Goal: Information Seeking & Learning: Learn about a topic

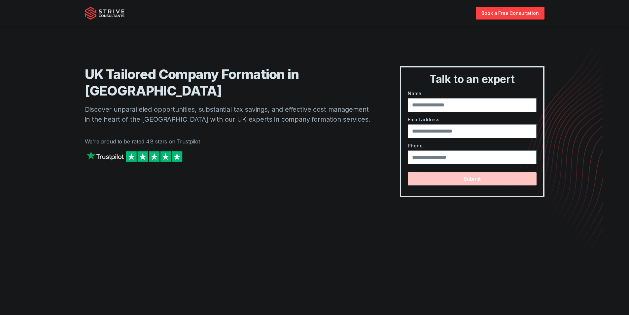
drag, startPoint x: 416, startPoint y: 46, endPoint x: 216, endPoint y: 162, distance: 231.1
click at [412, 47] on div "UK Tailored Company Formation in [GEOGRAPHIC_DATA] Discover unparalleled opport…" at bounding box center [315, 105] width 460 height 184
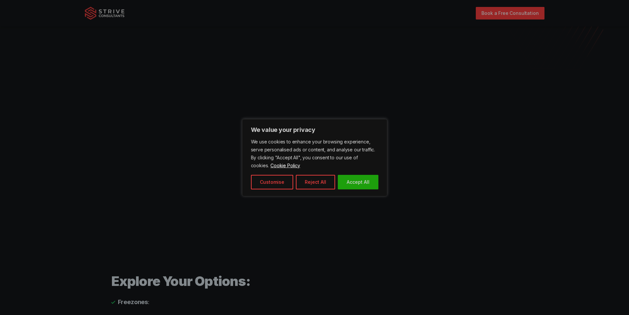
drag, startPoint x: 576, startPoint y: 87, endPoint x: 577, endPoint y: 133, distance: 46.2
click at [576, 88] on div at bounding box center [314, 157] width 629 height 315
click at [577, 133] on div at bounding box center [314, 157] width 629 height 315
click at [365, 183] on button "Accept All" at bounding box center [358, 182] width 41 height 15
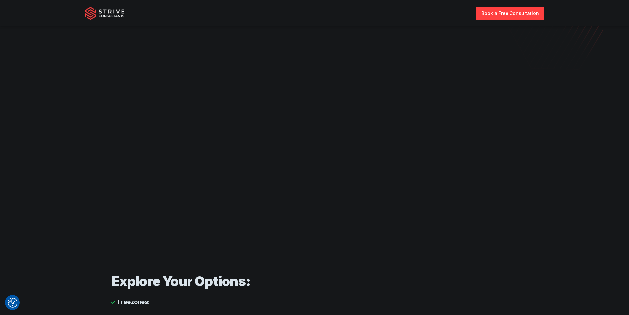
click at [574, 119] on section at bounding box center [314, 128] width 629 height 259
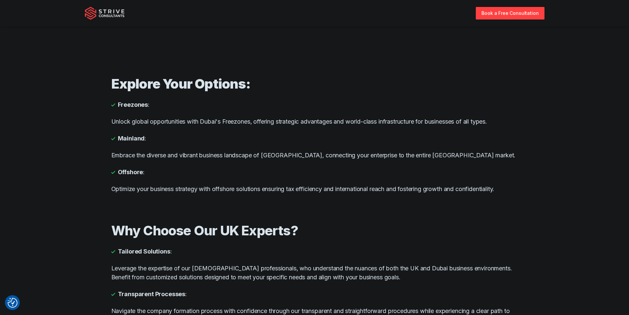
scroll to position [396, 0]
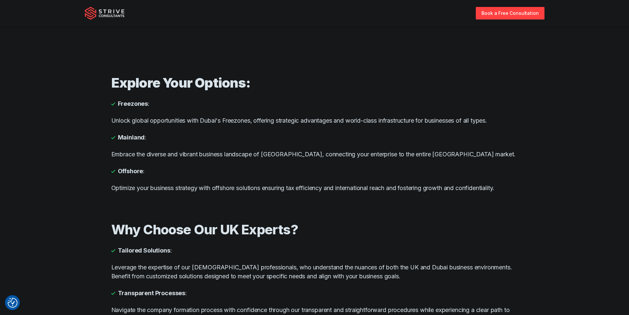
click at [163, 202] on div "Explore Your Options: Freezones : Unlock global opportunities with Dubai's Free…" at bounding box center [314, 133] width 407 height 147
click at [353, 211] on div "Why Choose Our UK Experts? Tailored Solutions : Leverage the expertise of our […" at bounding box center [314, 293] width 407 height 173
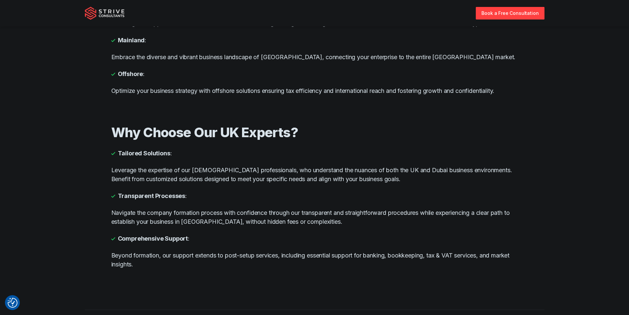
scroll to position [528, 0]
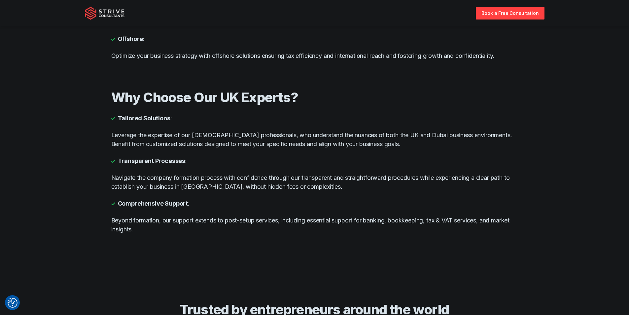
click at [446, 154] on div "Why Choose Our UK Experts? Tailored Solutions : Leverage the expertise of our […" at bounding box center [314, 161] width 407 height 173
drag, startPoint x: 238, startPoint y: 158, endPoint x: 276, endPoint y: 158, distance: 38.0
click at [242, 158] on li "Transparent Processes :" at bounding box center [314, 160] width 407 height 9
click at [276, 158] on li "Transparent Processes :" at bounding box center [314, 160] width 407 height 9
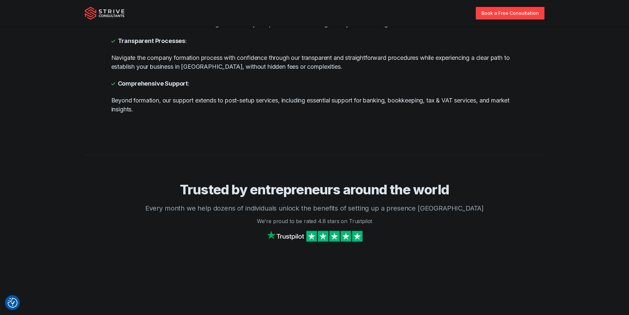
scroll to position [660, 0]
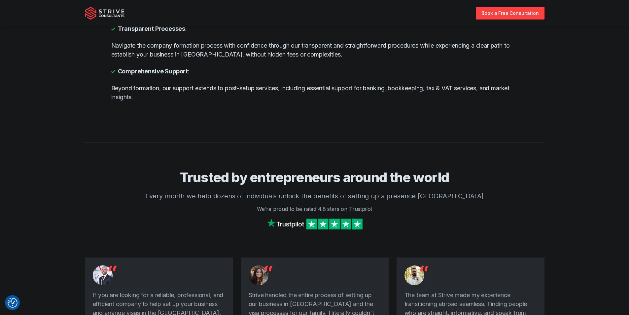
click at [544, 161] on div at bounding box center [315, 155] width 460 height 27
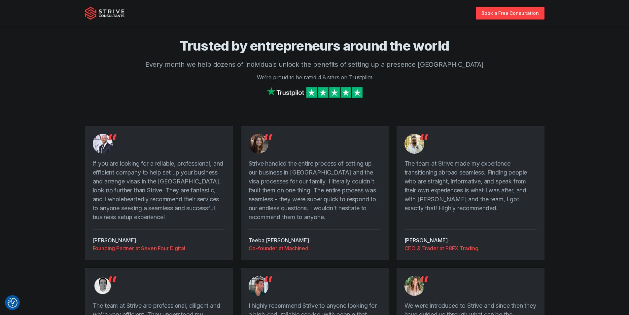
scroll to position [792, 0]
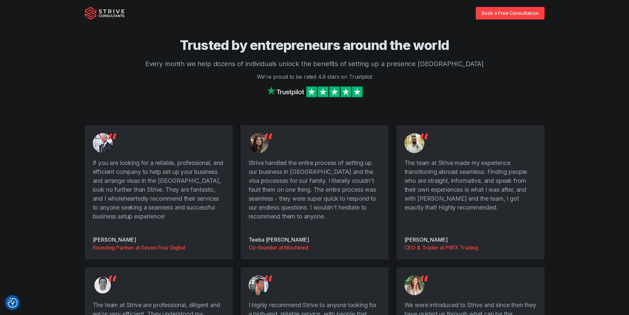
click at [71, 114] on section "Trusted by entrepreneurs around the world Every month we help dozens of individ…" at bounding box center [314, 205] width 629 height 391
drag, startPoint x: 163, startPoint y: 105, endPoint x: 321, endPoint y: 184, distance: 176.1
click at [169, 105] on div "Trusted by entrepreneurs around the world Every month we help dozens of individ…" at bounding box center [315, 81] width 460 height 88
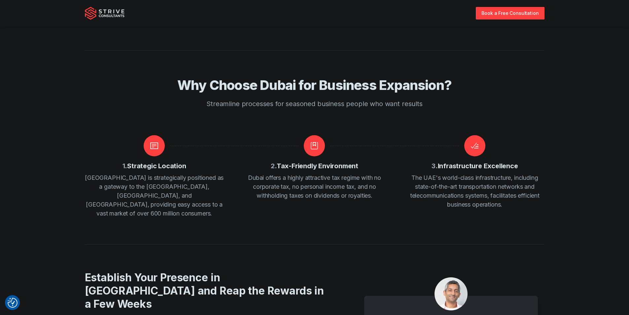
scroll to position [1188, 0]
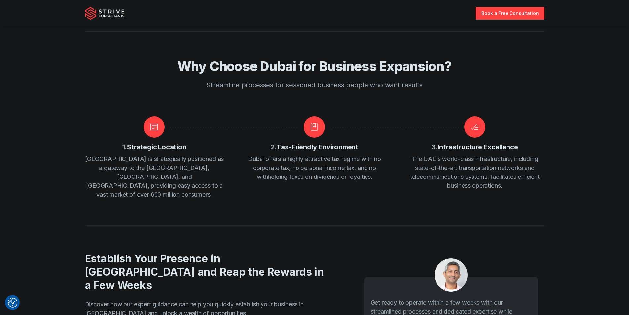
drag, startPoint x: 563, startPoint y: 80, endPoint x: 596, endPoint y: 88, distance: 33.6
click at [564, 81] on section "Why Choose Dubai for Business Expansion? Streamline processes for seasoned busi…" at bounding box center [314, 115] width 629 height 168
drag, startPoint x: 603, startPoint y: 89, endPoint x: 601, endPoint y: 95, distance: 5.8
click at [603, 90] on section "Why Choose Dubai for Business Expansion? Streamline processes for seasoned busi…" at bounding box center [314, 115] width 629 height 168
click at [586, 124] on section "Why Choose Dubai for Business Expansion? Streamline processes for seasoned busi…" at bounding box center [314, 115] width 629 height 168
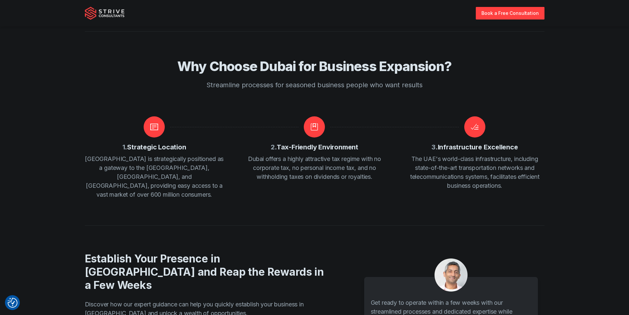
drag, startPoint x: 73, startPoint y: 224, endPoint x: 191, endPoint y: 209, distance: 119.5
click at [89, 225] on section "Establish Your Presence in [GEOGRAPHIC_DATA] and Reap the Rewards in a Few Week…" at bounding box center [314, 309] width 629 height 169
drag, startPoint x: 191, startPoint y: 208, endPoint x: 200, endPoint y: 205, distance: 9.1
click at [193, 225] on div at bounding box center [315, 238] width 460 height 27
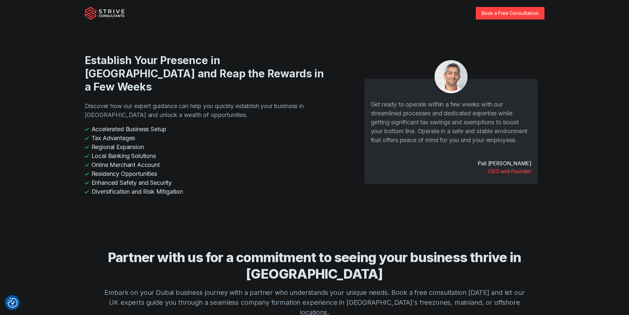
click at [165, 222] on div at bounding box center [315, 235] width 460 height 27
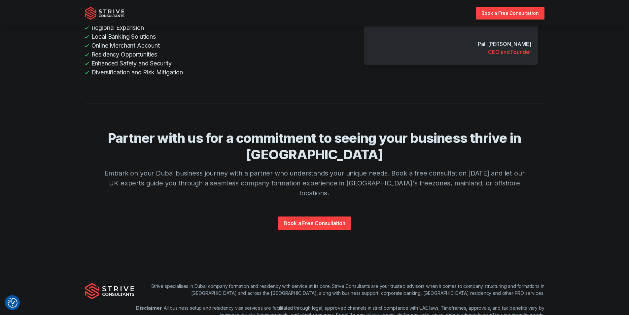
scroll to position [1518, 0]
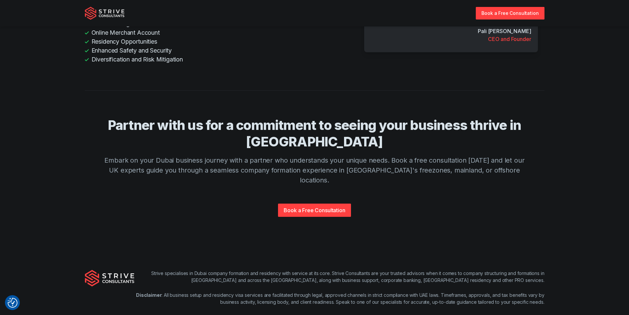
drag, startPoint x: 427, startPoint y: 127, endPoint x: 502, endPoint y: 126, distance: 74.9
click at [429, 127] on h4 "Partner with us for a commitment to seeing your business thrive in [GEOGRAPHIC_…" at bounding box center [314, 133] width 423 height 33
drag, startPoint x: 502, startPoint y: 126, endPoint x: 538, endPoint y: 126, distance: 36.0
click at [509, 126] on h4 "Partner with us for a commitment to seeing your business thrive in [GEOGRAPHIC_…" at bounding box center [314, 133] width 423 height 33
click at [558, 126] on section "Partner with us for a commitment to seeing your business thrive in [GEOGRAPHIC_…" at bounding box center [314, 169] width 629 height 158
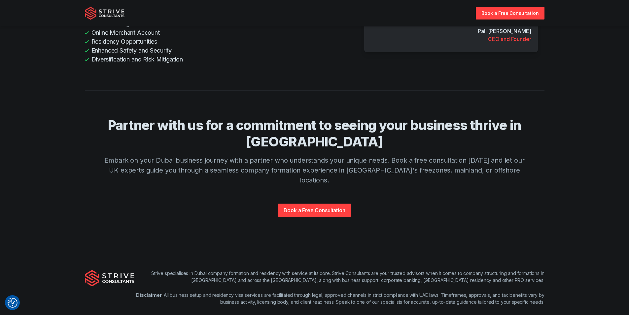
drag, startPoint x: 457, startPoint y: 186, endPoint x: 207, endPoint y: 207, distance: 251.4
click at [448, 190] on div "Partner with us for a commitment to seeing your business thrive in [GEOGRAPHIC_…" at bounding box center [314, 182] width 423 height 131
drag, startPoint x: 182, startPoint y: 205, endPoint x: 275, endPoint y: 203, distance: 93.1
click at [189, 203] on div "Partner with us for a commitment to seeing your business thrive in [GEOGRAPHIC_…" at bounding box center [314, 182] width 423 height 131
drag, startPoint x: 361, startPoint y: 201, endPoint x: 366, endPoint y: 244, distance: 43.8
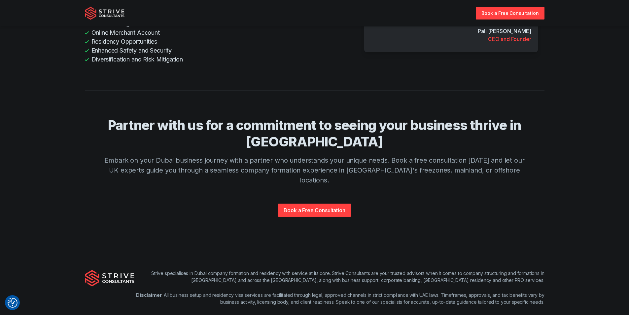
click at [364, 208] on div "Partner with us for a commitment to seeing your business thrive in [GEOGRAPHIC_…" at bounding box center [314, 182] width 423 height 131
drag, startPoint x: 376, startPoint y: 256, endPoint x: 433, endPoint y: 260, distance: 57.2
click at [378, 269] on div "Strive specialises in Dubai company formation and residency with service at its…" at bounding box center [339, 287] width 410 height 36
click at [433, 269] on div "Strive specialises in Dubai company formation and residency with service at its…" at bounding box center [339, 287] width 410 height 36
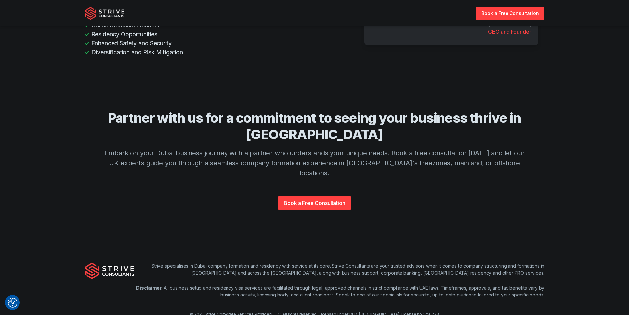
scroll to position [1532, 0]
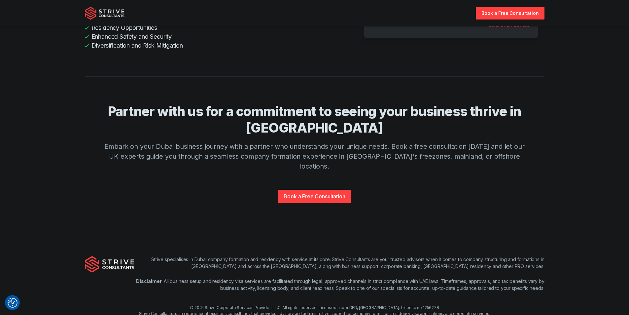
drag, startPoint x: 189, startPoint y: 232, endPoint x: 245, endPoint y: 235, distance: 55.2
click at [191, 255] on p "Strive specialises in Dubai company formation and residency with service at its…" at bounding box center [339, 262] width 410 height 14
drag, startPoint x: 245, startPoint y: 235, endPoint x: 316, endPoint y: 247, distance: 72.2
click at [249, 255] on p "Strive specialises in Dubai company formation and residency with service at its…" at bounding box center [339, 262] width 410 height 14
click at [355, 304] on div "© 2025 Strive Corporate Services Provider L.L.C. All rights reserved. Licensed …" at bounding box center [314, 313] width 629 height 18
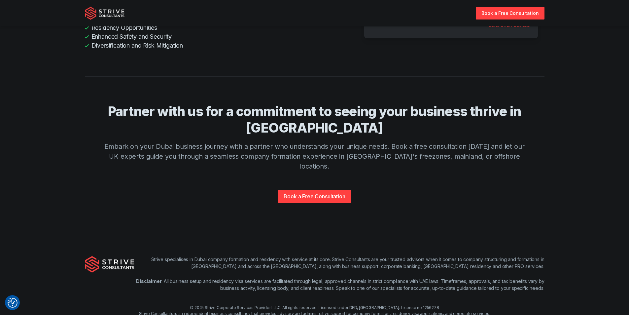
drag, startPoint x: 467, startPoint y: 270, endPoint x: 457, endPoint y: 286, distance: 19.2
click at [466, 271] on div "Strive specialises in Dubai company formation and residency with service at its…" at bounding box center [314, 288] width 629 height 109
drag, startPoint x: 427, startPoint y: 298, endPoint x: 317, endPoint y: 292, distance: 109.8
click at [410, 297] on div "Strive specialises in Dubai company formation and residency with service at its…" at bounding box center [314, 288] width 629 height 109
click at [193, 295] on div "Strive specialises in Dubai company formation and residency with service at its…" at bounding box center [314, 288] width 629 height 109
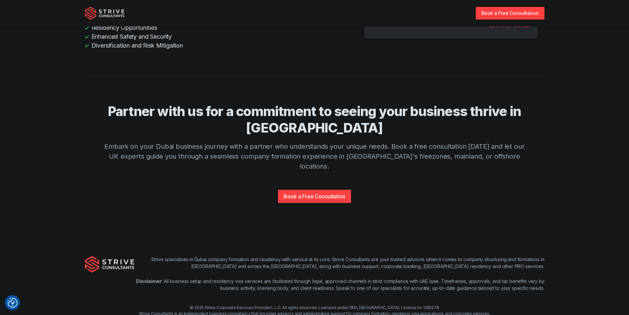
drag, startPoint x: 468, startPoint y: 281, endPoint x: 536, endPoint y: 282, distance: 67.7
click at [479, 304] on div "© 2025 Strive Corporate Services Provider L.L.C. All rights reserved. Licensed …" at bounding box center [314, 313] width 629 height 18
drag, startPoint x: 537, startPoint y: 282, endPoint x: 500, endPoint y: 300, distance: 41.2
click at [534, 304] on div "© 2025 Strive Corporate Services Provider L.L.C. All rights reserved. Licensed …" at bounding box center [314, 313] width 629 height 18
drag, startPoint x: 492, startPoint y: 302, endPoint x: 404, endPoint y: 294, distance: 87.8
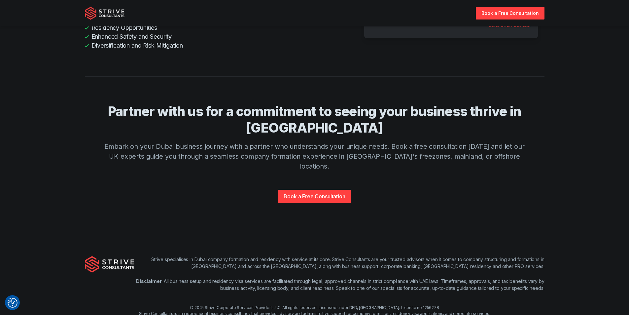
click at [448, 297] on div "Strive specialises in Dubai company formation and residency with service at its…" at bounding box center [314, 288] width 629 height 109
click at [227, 301] on div "Strive specialises in Dubai company formation and residency with service at its…" at bounding box center [314, 288] width 629 height 109
click at [375, 295] on div "Strive specialises in Dubai company formation and residency with service at its…" at bounding box center [314, 288] width 629 height 109
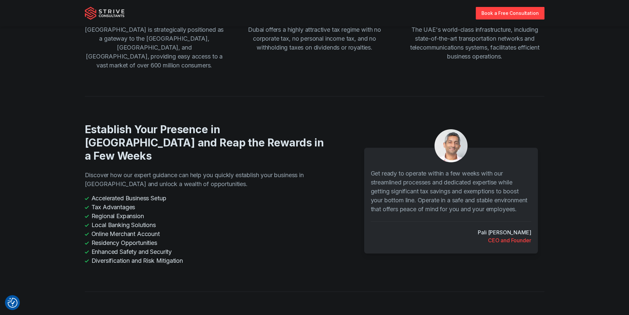
scroll to position [1334, 0]
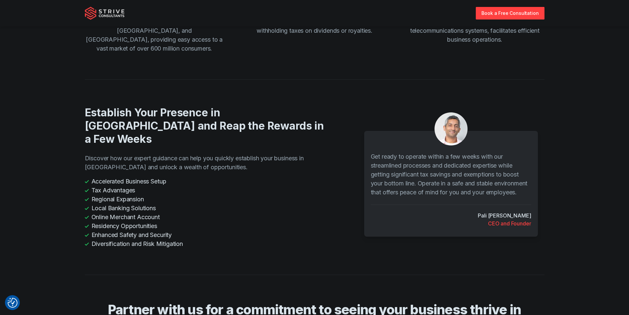
click at [134, 186] on li "Tax Advantages" at bounding box center [207, 190] width 244 height 9
click at [113, 194] on li "Regional Expansion" at bounding box center [207, 198] width 244 height 9
click at [144, 194] on li "Regional Expansion" at bounding box center [207, 198] width 244 height 9
drag, startPoint x: 112, startPoint y: 182, endPoint x: 144, endPoint y: 182, distance: 31.7
click at [114, 203] on li "Local Banking Solutions" at bounding box center [207, 207] width 244 height 9
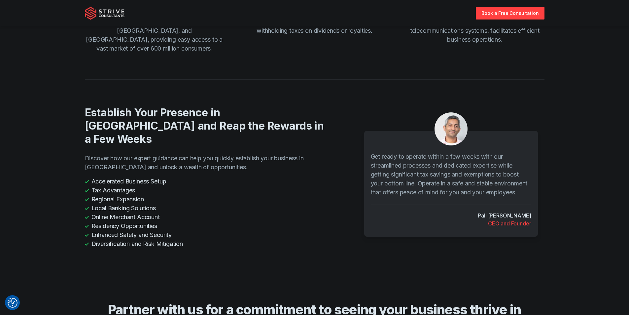
click at [144, 203] on li "Local Banking Solutions" at bounding box center [207, 207] width 244 height 9
click at [152, 212] on li "Online Merchant Account" at bounding box center [207, 216] width 244 height 9
drag, startPoint x: 107, startPoint y: 196, endPoint x: 147, endPoint y: 196, distance: 40.3
click at [108, 221] on li "Residency Opportunities" at bounding box center [207, 225] width 244 height 9
click at [147, 212] on li "Online Merchant Account" at bounding box center [207, 216] width 244 height 9
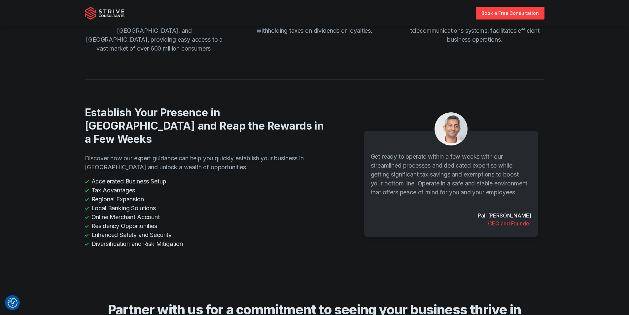
drag, startPoint x: 106, startPoint y: 206, endPoint x: 138, endPoint y: 206, distance: 32.7
click at [111, 230] on li "Enhanced Safety and Security" at bounding box center [207, 234] width 244 height 9
click at [148, 230] on li "Enhanced Safety and Security" at bounding box center [207, 234] width 244 height 9
drag, startPoint x: 129, startPoint y: 215, endPoint x: 149, endPoint y: 218, distance: 20.3
click at [134, 239] on li "Diversification and Risk Mitigation" at bounding box center [207, 243] width 244 height 9
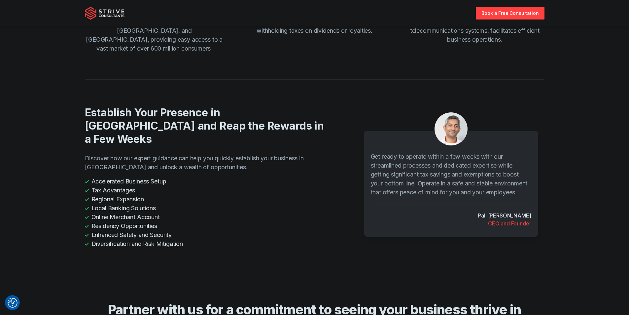
drag, startPoint x: 155, startPoint y: 218, endPoint x: 350, endPoint y: 219, distance: 194.8
click at [165, 239] on li "Diversification and Risk Mitigation" at bounding box center [207, 243] width 244 height 9
drag, startPoint x: 350, startPoint y: 219, endPoint x: 513, endPoint y: 197, distance: 164.5
click at [406, 211] on div "Establish Your Presence in [GEOGRAPHIC_DATA] and Reap the Rewards in a Few Week…" at bounding box center [315, 177] width 460 height 142
drag, startPoint x: 291, startPoint y: 59, endPoint x: 167, endPoint y: 1, distance: 136.7
